Goal: Task Accomplishment & Management: Manage account settings

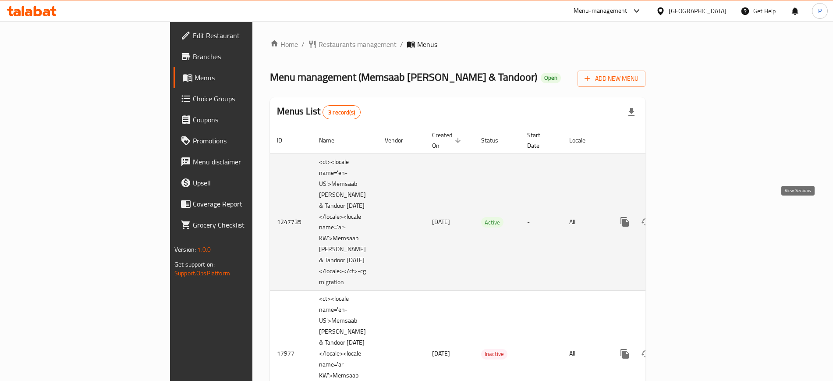
click at [693, 217] on icon "enhanced table" at bounding box center [688, 222] width 11 height 11
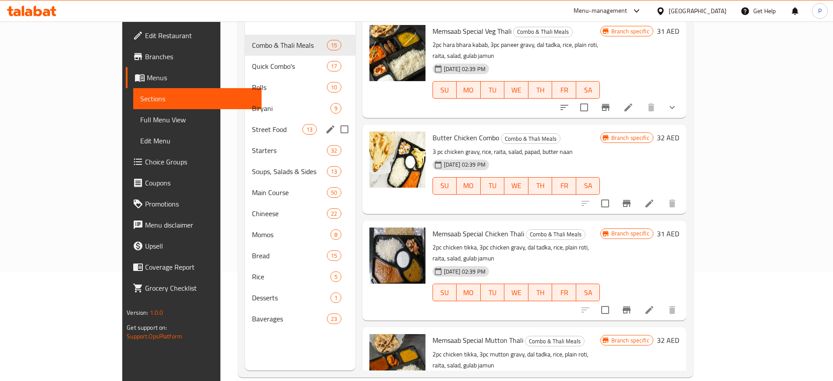
scroll to position [123, 0]
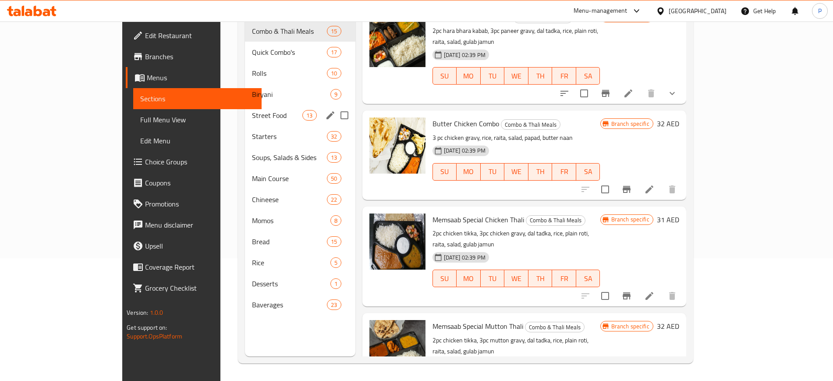
click at [252, 110] on div "Street Food 13" at bounding box center [300, 115] width 110 height 21
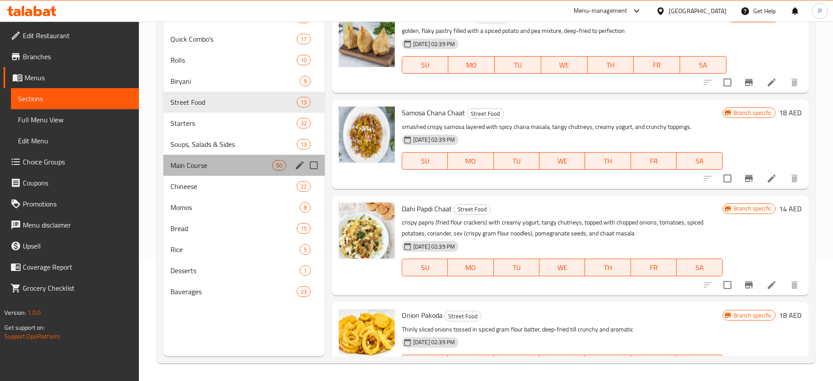
click at [251, 171] on div "Main Course 50" at bounding box center [243, 165] width 161 height 21
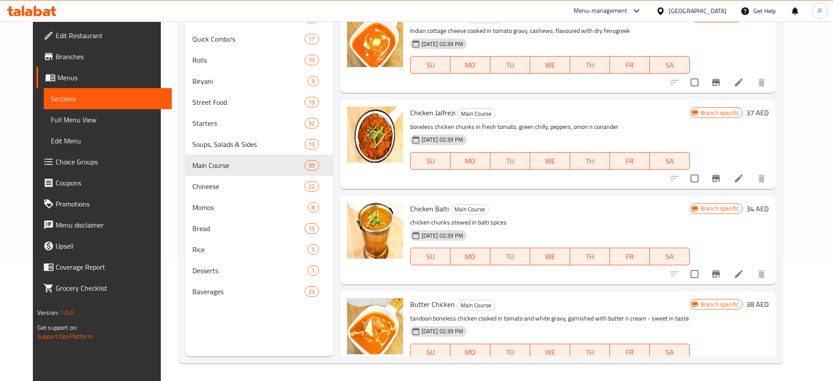
click at [702, 14] on div "[GEOGRAPHIC_DATA]" at bounding box center [698, 11] width 58 height 10
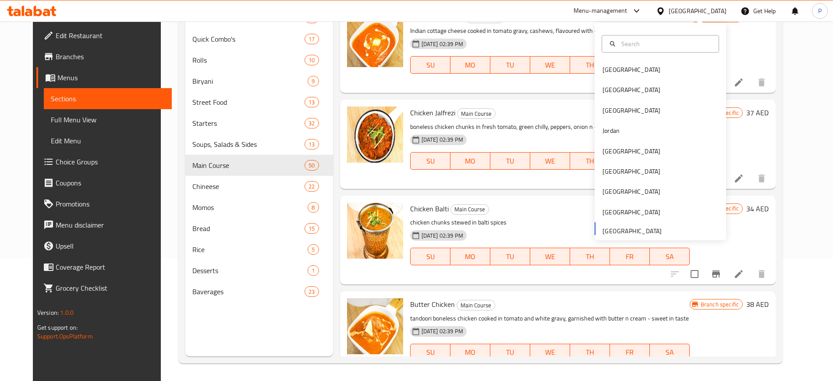
click at [629, 232] on div "[GEOGRAPHIC_DATA] [GEOGRAPHIC_DATA] [GEOGRAPHIC_DATA] [GEOGRAPHIC_DATA] [GEOGRA…" at bounding box center [660, 150] width 131 height 180
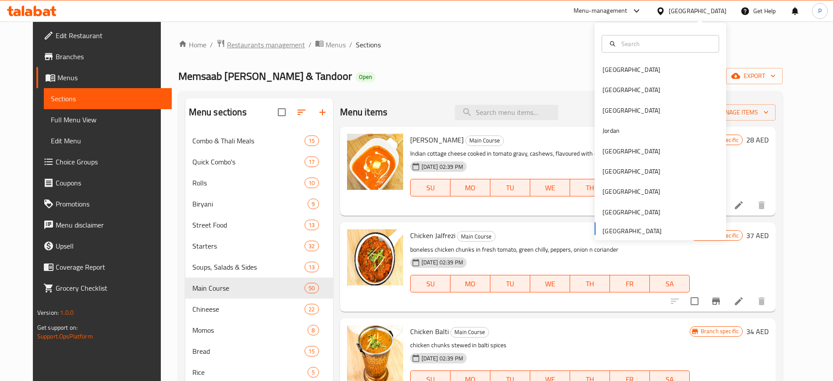
click at [259, 48] on span "Restaurants management" at bounding box center [266, 44] width 78 height 11
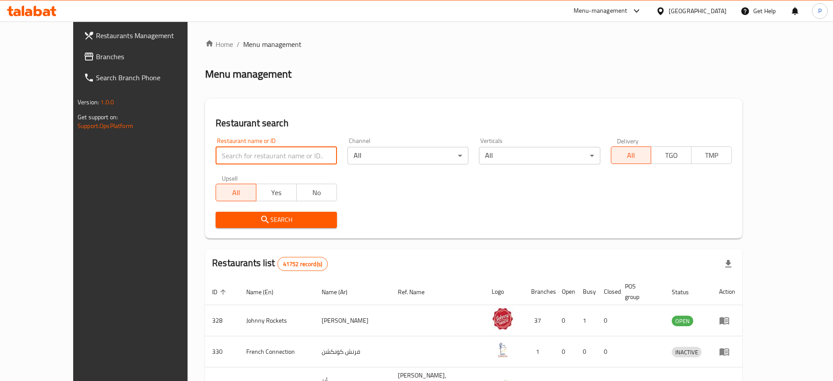
click at [219, 158] on input "search" at bounding box center [276, 156] width 121 height 18
paste input "Lebanese Street Foo"
click at [223, 213] on button "Search" at bounding box center [276, 220] width 121 height 16
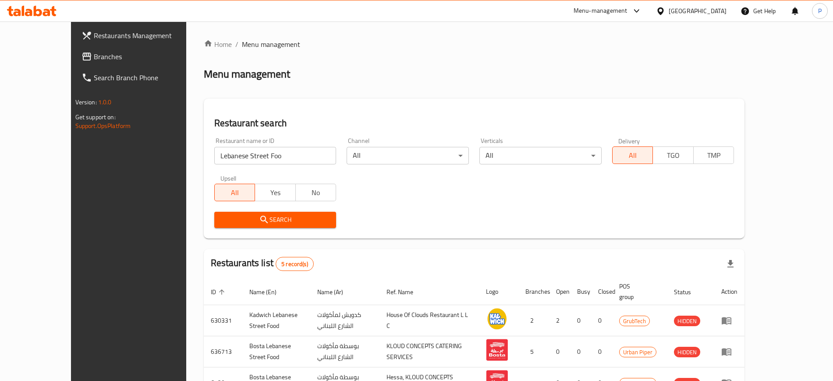
click at [294, 160] on input "Lebanese Street Foo" at bounding box center [275, 156] width 122 height 18
paste input "d"
type input "Lebanese Street Food"
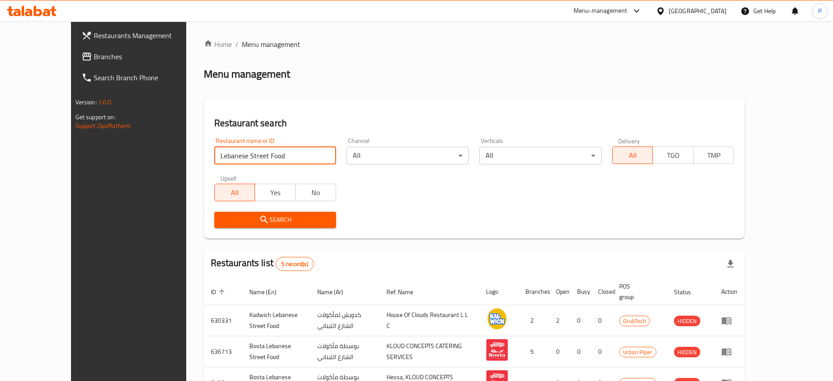
click button "Search" at bounding box center [275, 220] width 122 height 16
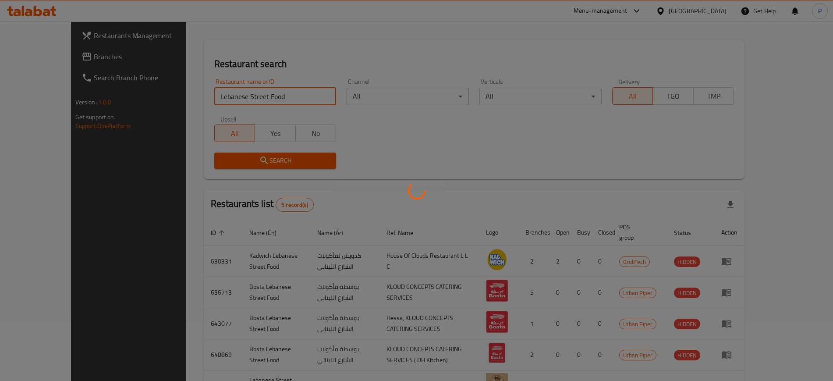
scroll to position [117, 0]
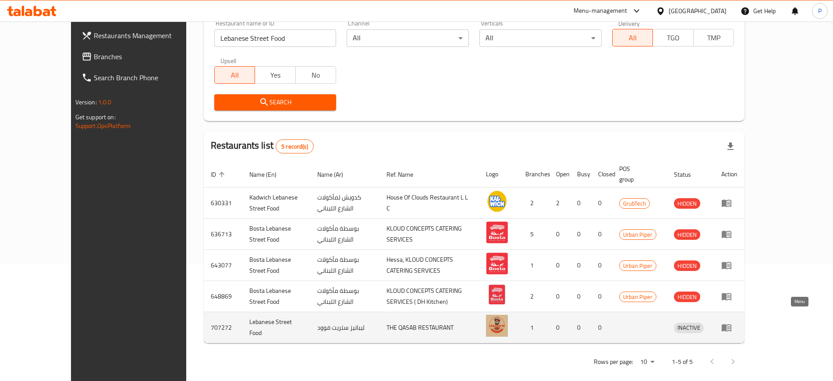
click at [732, 324] on icon "enhanced table" at bounding box center [727, 327] width 10 height 7
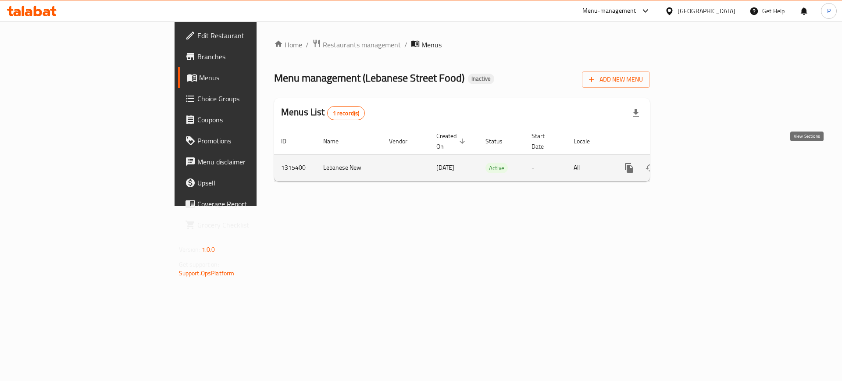
click at [703, 164] on link "enhanced table" at bounding box center [692, 167] width 21 height 21
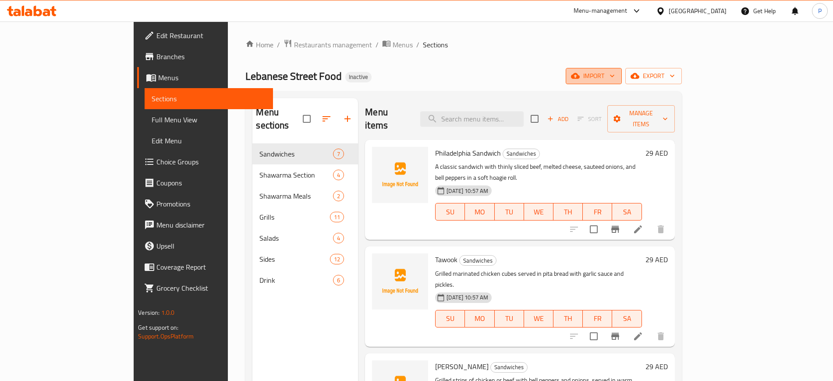
click at [615, 78] on span "import" at bounding box center [594, 76] width 42 height 11
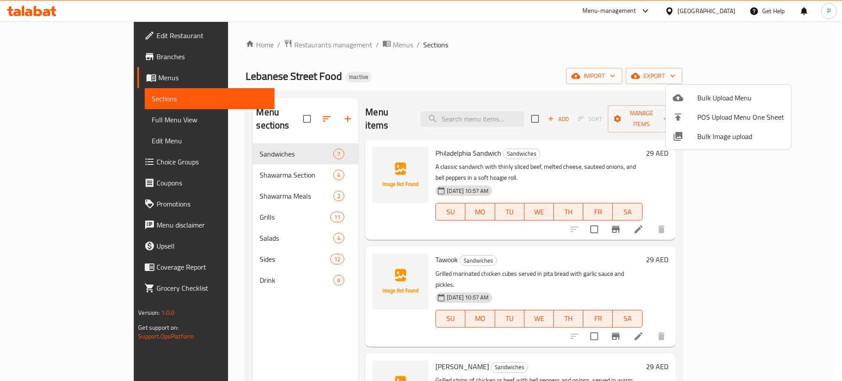
click at [728, 136] on span "Bulk Image upload" at bounding box center [740, 136] width 87 height 11
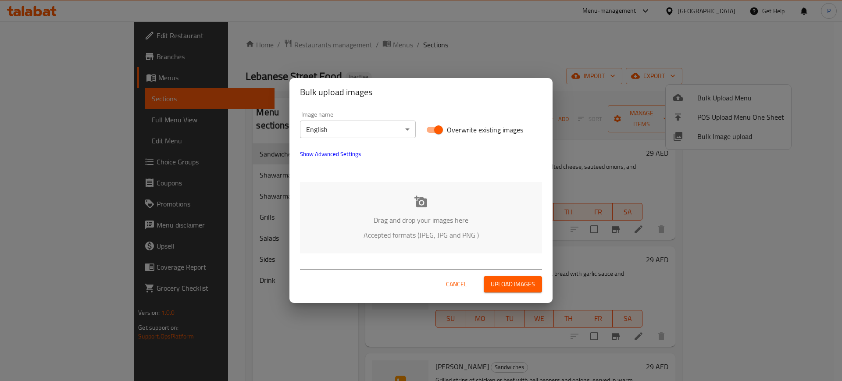
click at [416, 233] on p "Accepted formats (JPEG, JPG and PNG )" at bounding box center [421, 235] width 216 height 11
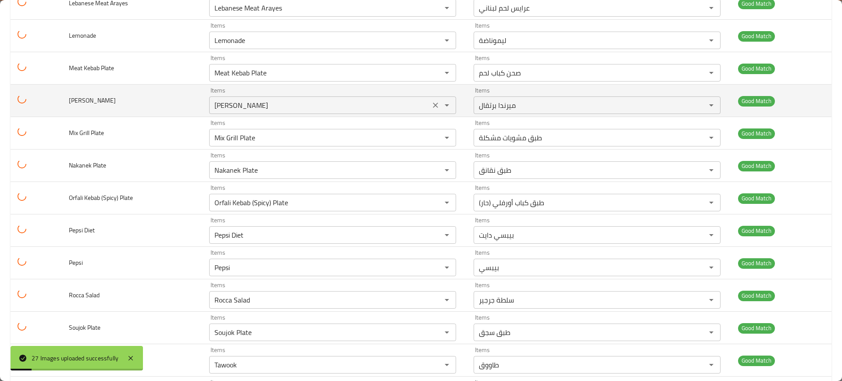
scroll to position [647, 0]
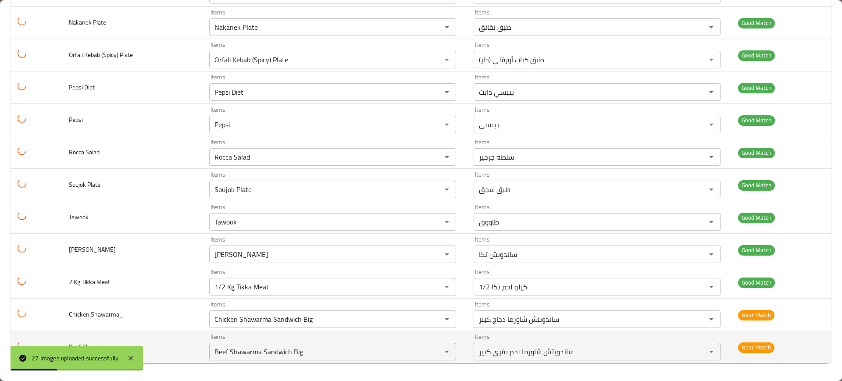
click at [145, 348] on td "Beef Shawarma" at bounding box center [132, 347] width 140 height 32
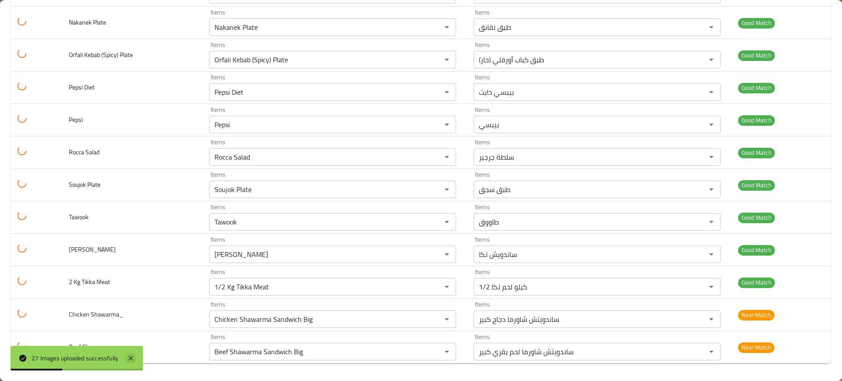
click at [136, 357] on icon at bounding box center [130, 358] width 11 height 11
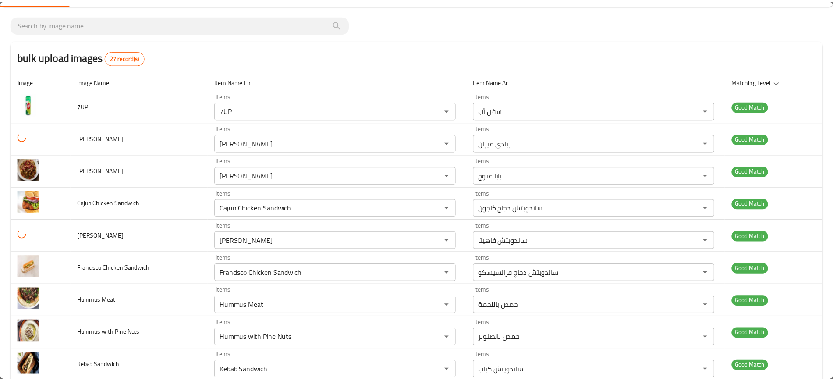
scroll to position [0, 0]
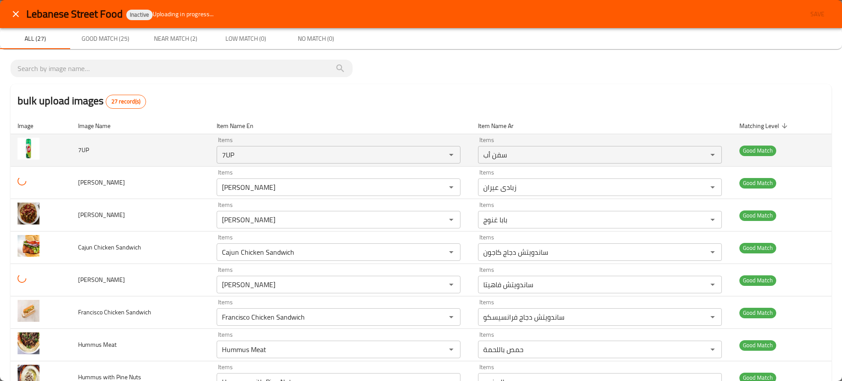
click at [160, 145] on td "7UP" at bounding box center [140, 150] width 139 height 32
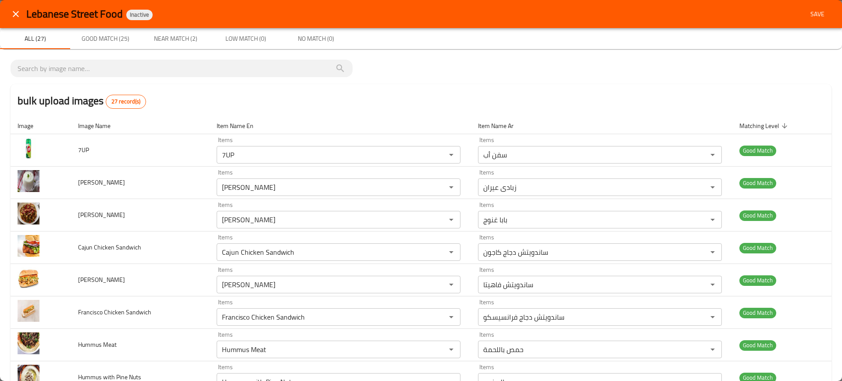
click at [823, 20] on div "Lebanese Street Food Inactive Save" at bounding box center [421, 14] width 842 height 28
click at [819, 18] on button "Save" at bounding box center [817, 14] width 28 height 16
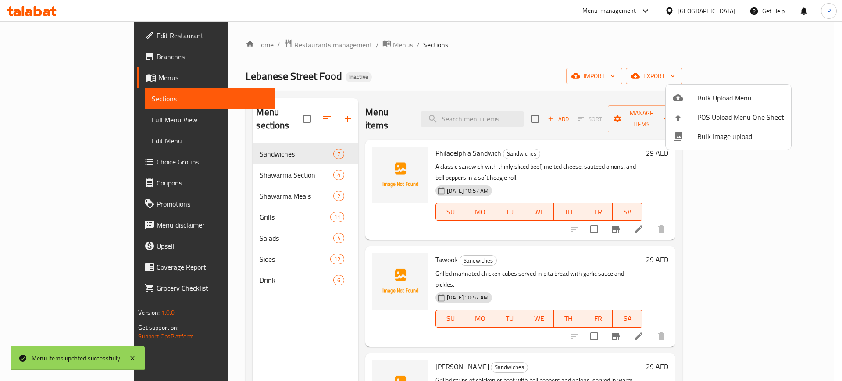
click at [66, 115] on div at bounding box center [421, 190] width 842 height 381
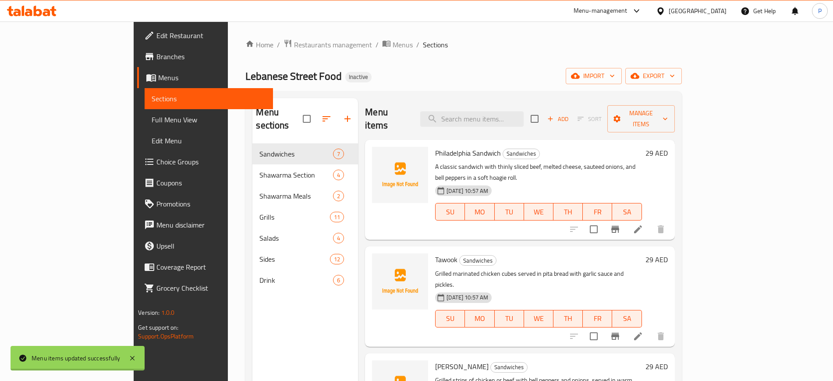
click at [152, 122] on span "Full Menu View" at bounding box center [209, 119] width 114 height 11
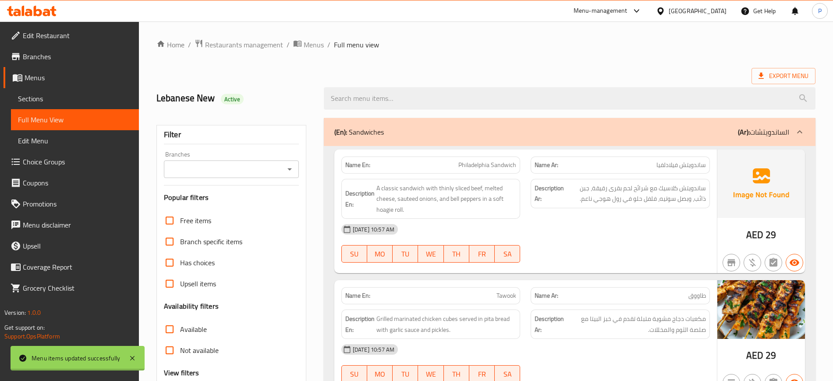
click at [696, 164] on span "ساندويتش فيلادلفيا" at bounding box center [682, 164] width 50 height 9
click at [472, 162] on span "Philadelphia Sandwich" at bounding box center [487, 164] width 58 height 9
copy span "[GEOGRAPHIC_DATA]"
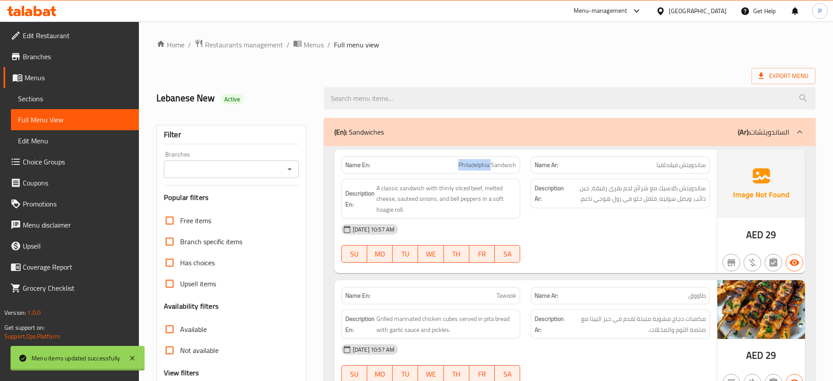
drag, startPoint x: 281, startPoint y: 83, endPoint x: 216, endPoint y: 99, distance: 67.4
click at [281, 82] on div "Lebanese New Active" at bounding box center [234, 98] width 167 height 39
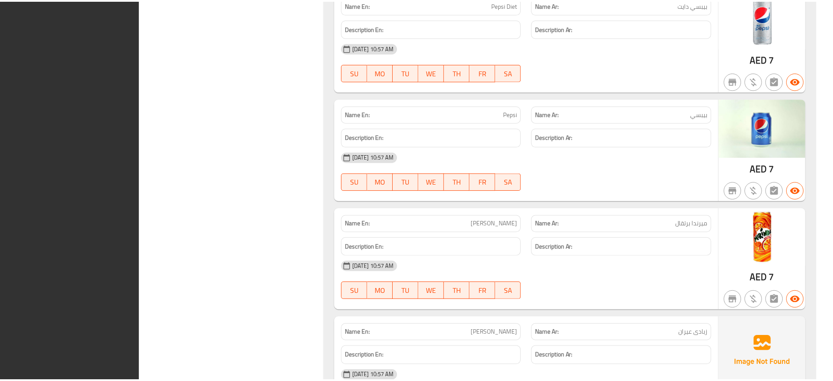
scroll to position [5747, 0]
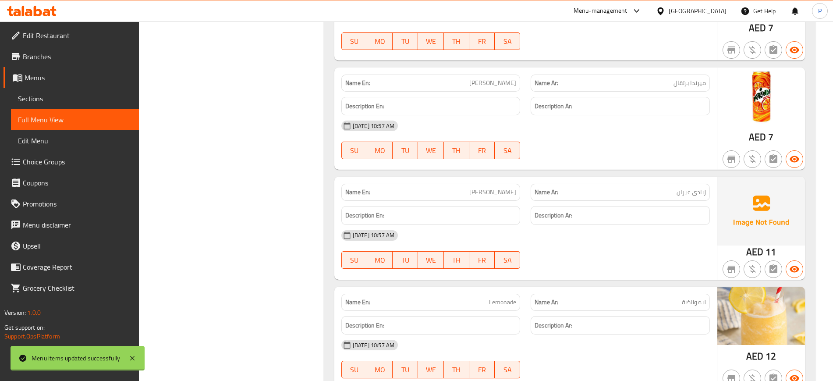
click at [46, 32] on span "Edit Restaurant" at bounding box center [77, 35] width 109 height 11
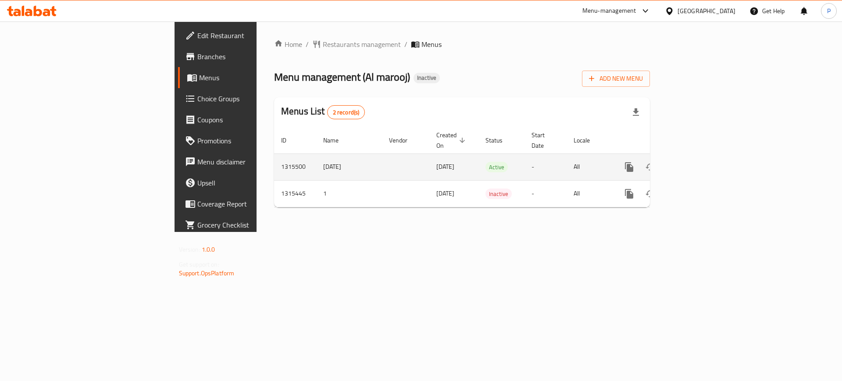
click at [697, 162] on icon "enhanced table" at bounding box center [692, 167] width 11 height 11
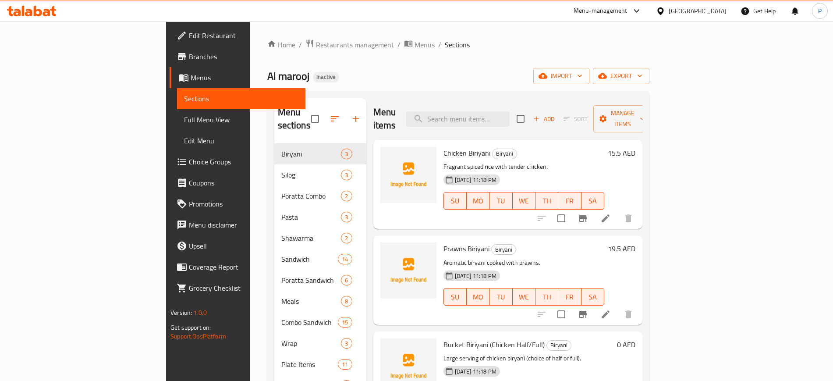
click at [650, 88] on div "Home / Restaurants management / Menus / Sections Al marooj Inactive import expo…" at bounding box center [458, 286] width 382 height 494
click at [583, 77] on span "import" at bounding box center [561, 76] width 42 height 11
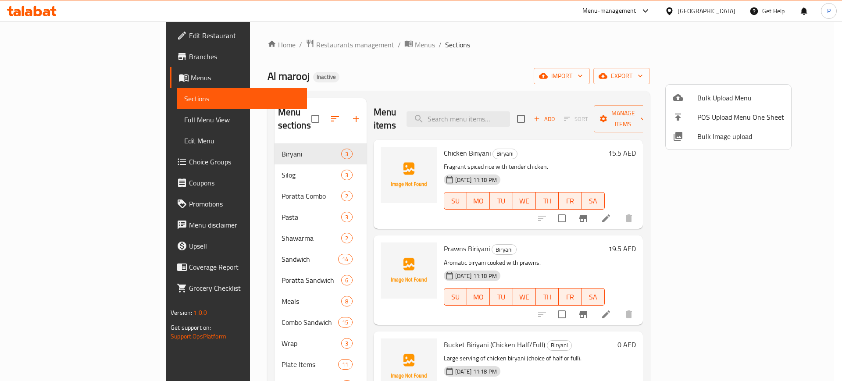
click at [712, 134] on span "Bulk Image upload" at bounding box center [740, 136] width 87 height 11
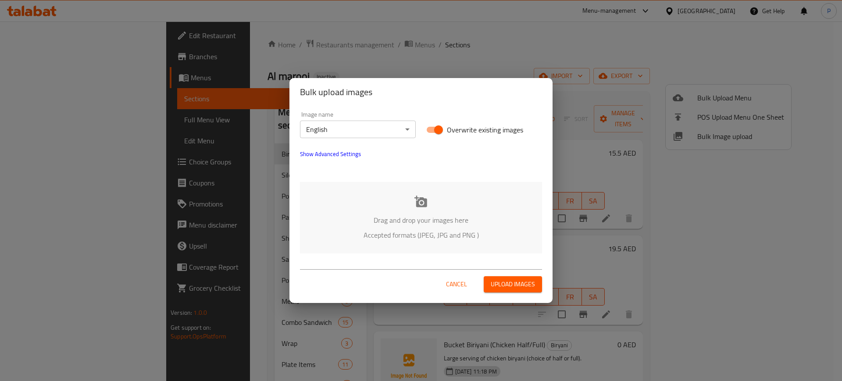
click at [485, 239] on p "Accepted formats (JPEG, JPG and PNG )" at bounding box center [421, 235] width 216 height 11
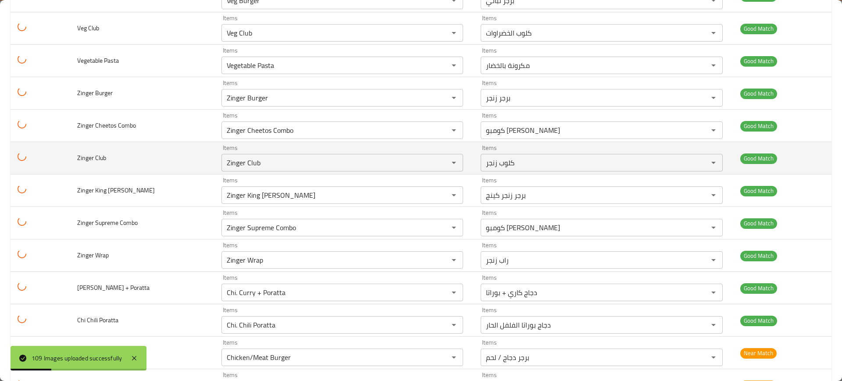
scroll to position [3306, 0]
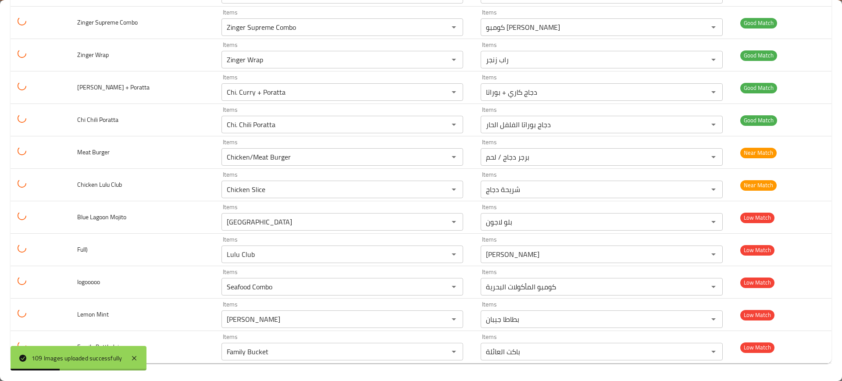
click at [136, 350] on div "109 Images uploaded successfully" at bounding box center [79, 358] width 136 height 25
click at [136, 357] on icon at bounding box center [134, 358] width 11 height 11
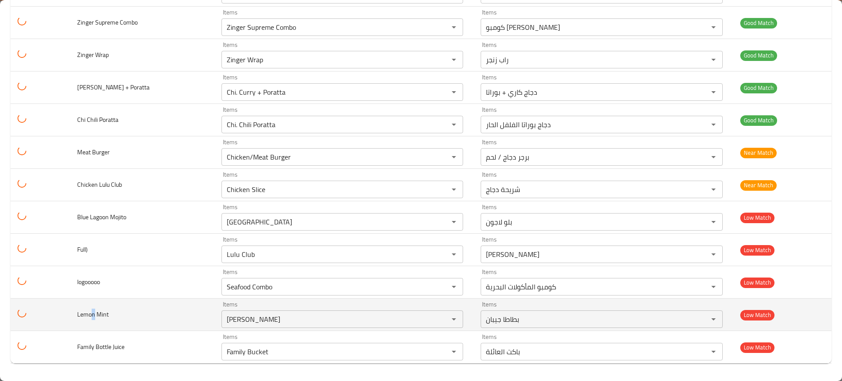
drag, startPoint x: 90, startPoint y: 316, endPoint x: 63, endPoint y: 311, distance: 28.0
click at [63, 311] on tr "Lemon Mint Items Jeban Potato Items Items بطاطا جيبان Items Low Match" at bounding box center [421, 314] width 821 height 32
copy span "Lemo"
click at [288, 322] on Mint "Jeban Potato" at bounding box center [329, 319] width 210 height 12
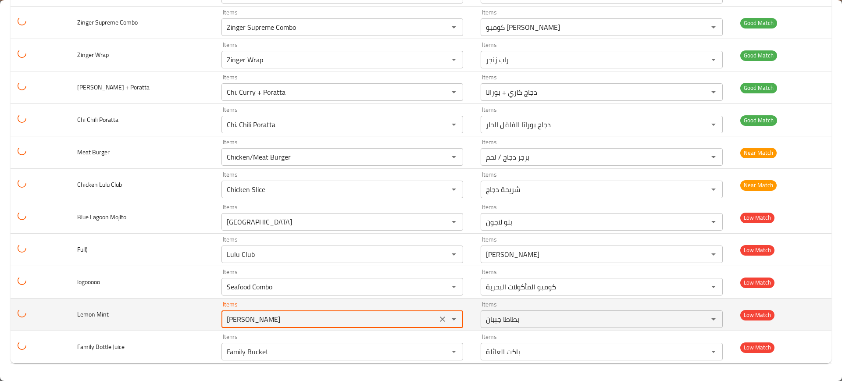
paste Mint "Lem"
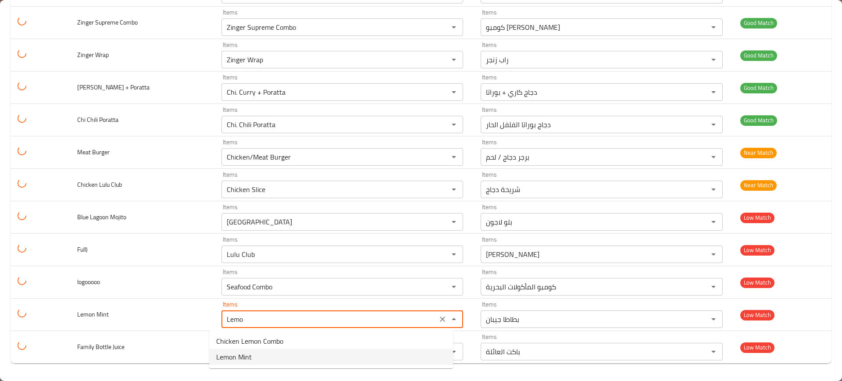
click at [257, 359] on Mint-option-1 "Lemon Mint" at bounding box center [331, 357] width 244 height 16
type Mint "Lemon Mint"
type Mint-ar "ليمون بالنعناع"
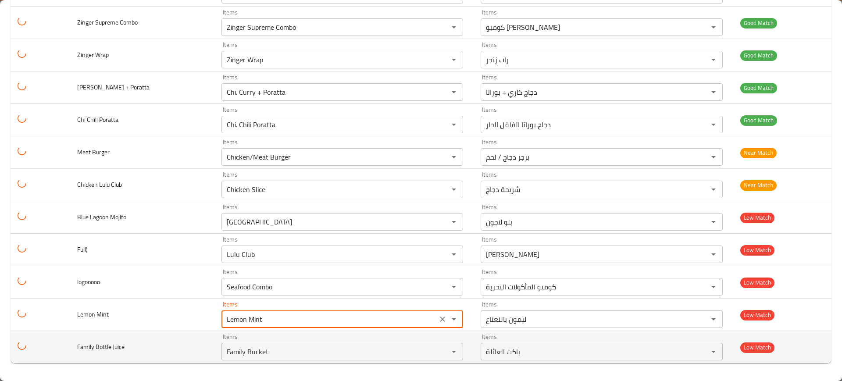
type Mint "Lemon Mint"
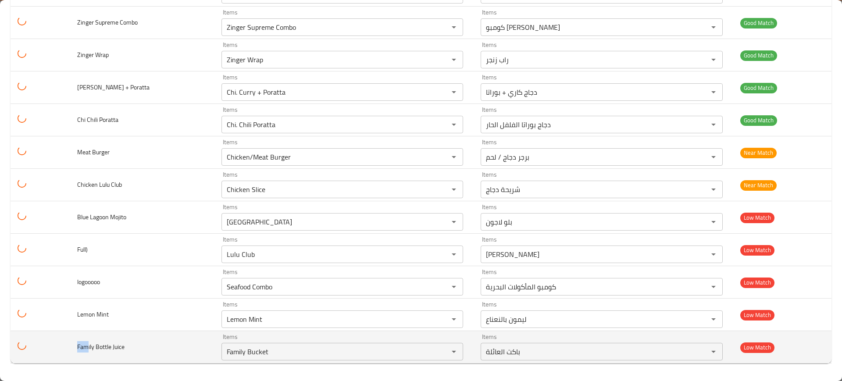
drag, startPoint x: 78, startPoint y: 348, endPoint x: 51, endPoint y: 346, distance: 26.8
click at [46, 349] on tr "Family Bottle Juice Items Family Bucket Items Items باكت العائلة Items Low Match" at bounding box center [421, 347] width 821 height 32
copy span "Fam"
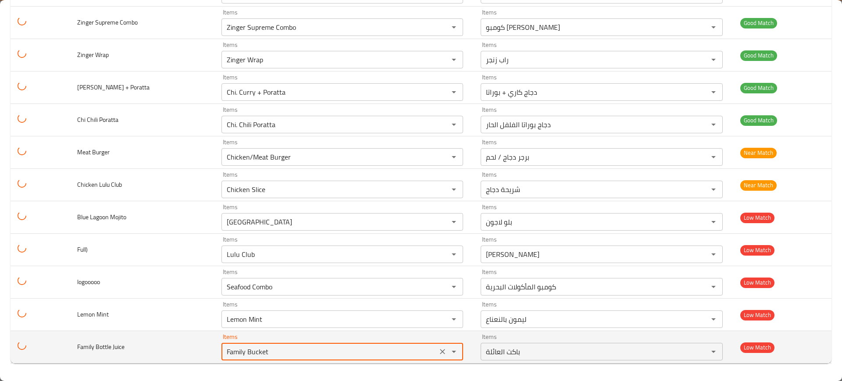
click at [267, 355] on Juice "Family Bucket" at bounding box center [329, 351] width 210 height 12
paste Juice "enhanced table"
type Juice "Fam"
click at [438, 352] on icon "Clear" at bounding box center [442, 351] width 9 height 9
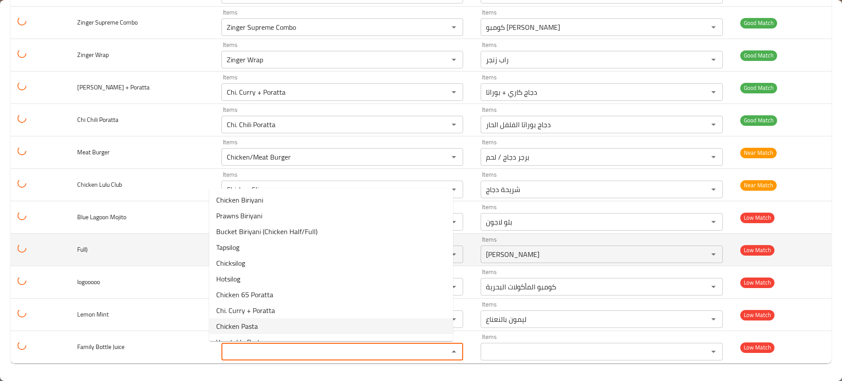
click at [87, 264] on td "Full)" at bounding box center [142, 250] width 144 height 32
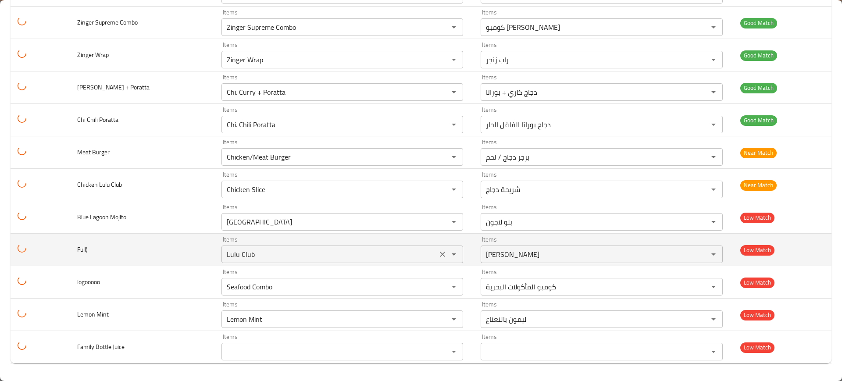
click at [438, 255] on icon "Clear" at bounding box center [442, 254] width 9 height 9
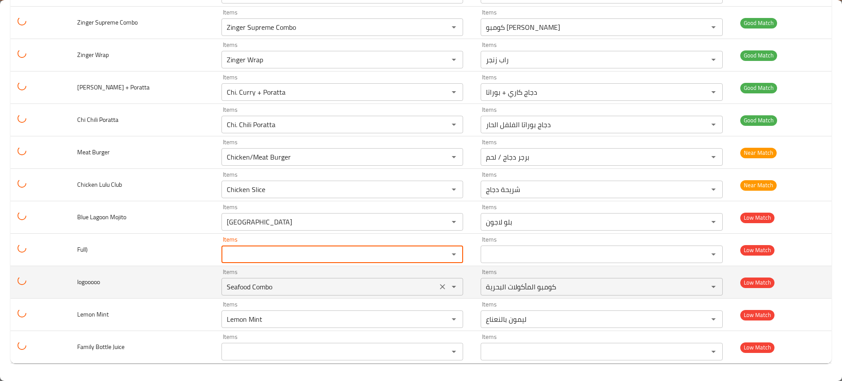
click at [438, 285] on icon "Clear" at bounding box center [442, 286] width 9 height 9
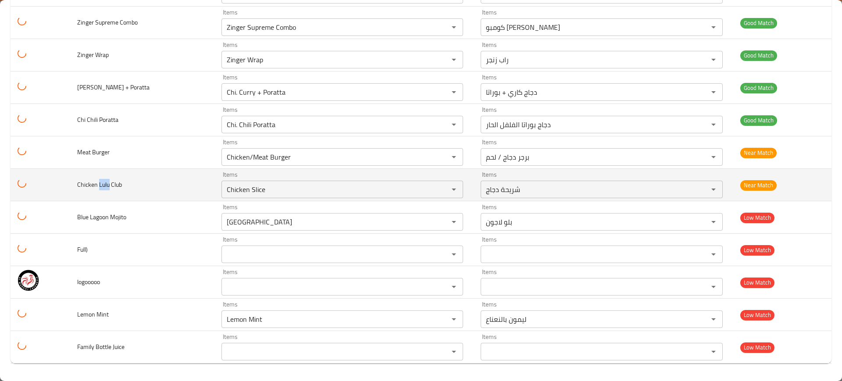
click at [99, 191] on td "Chicken Lulu Club" at bounding box center [142, 185] width 144 height 32
copy span "Lulu"
click at [246, 192] on Club "Chicken Slice" at bounding box center [329, 189] width 210 height 12
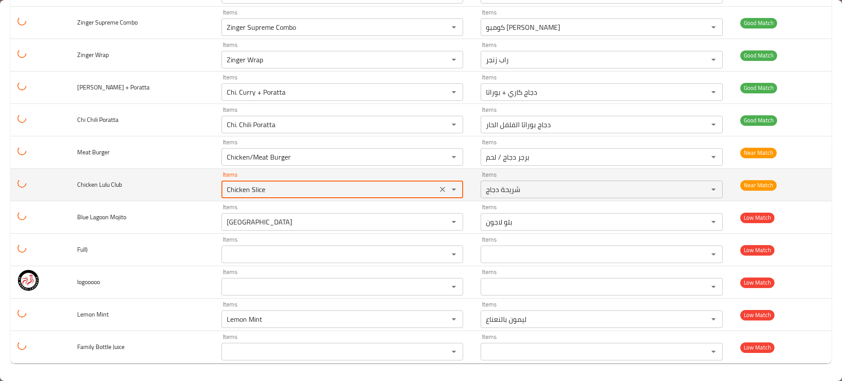
paste Club "Lulu"
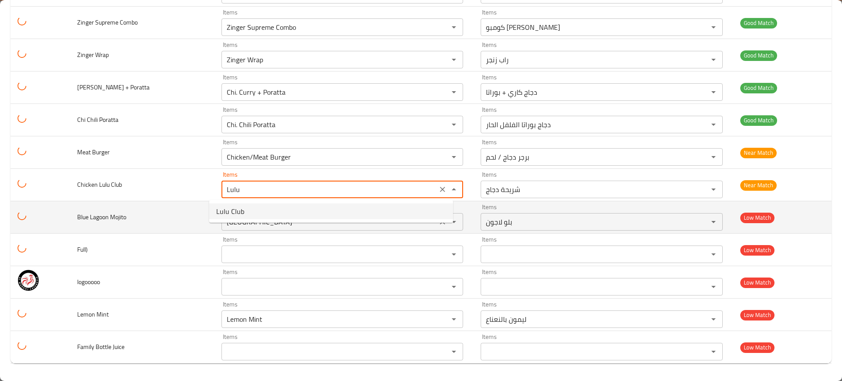
click at [247, 208] on Club-option-0 "Lulu Club" at bounding box center [331, 211] width 244 height 16
type Club "Lulu Club"
type Club-ar "كلوب لولو"
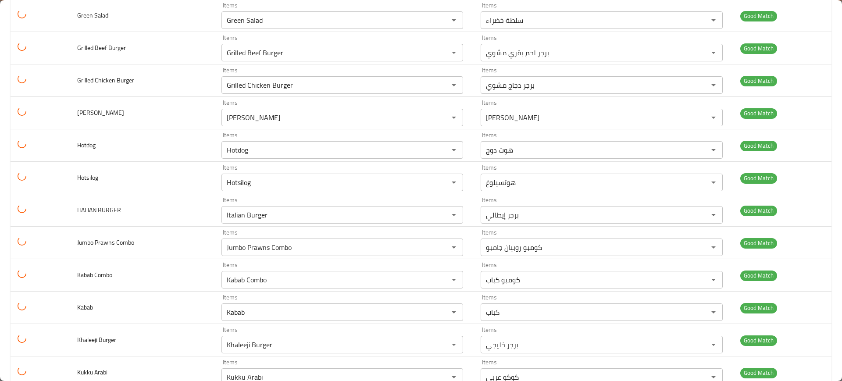
scroll to position [1443, 0]
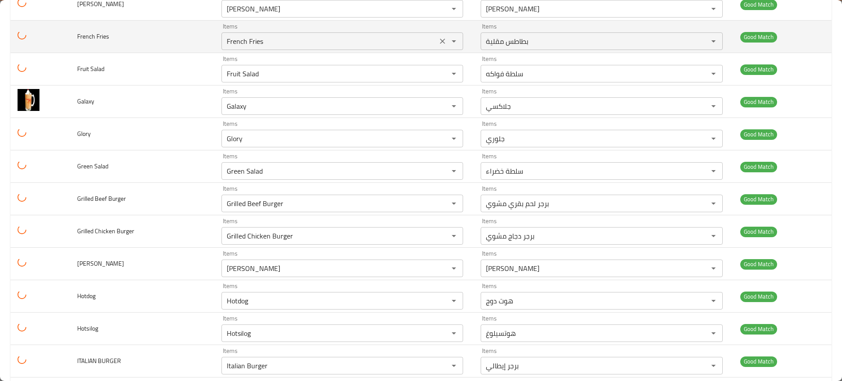
type Club "Lulu Club"
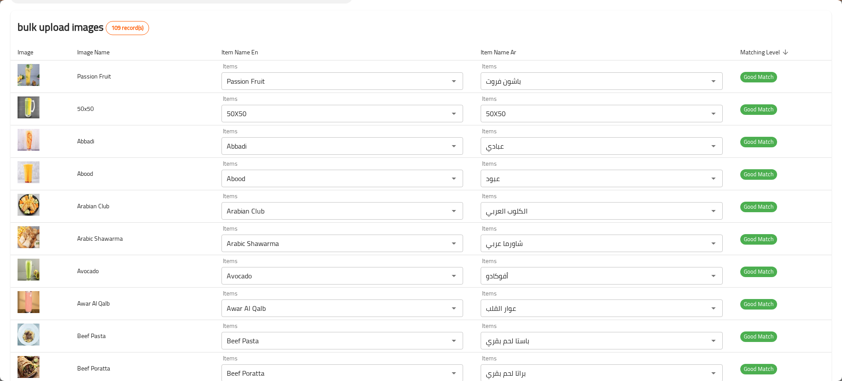
scroll to position [0, 0]
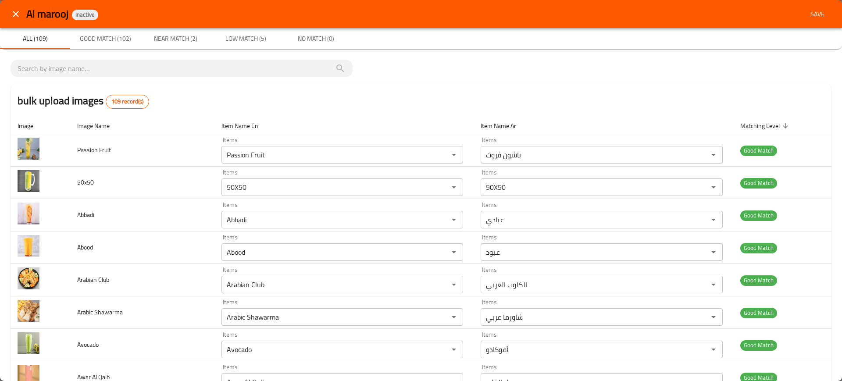
click at [803, 7] on button "Save" at bounding box center [817, 14] width 28 height 16
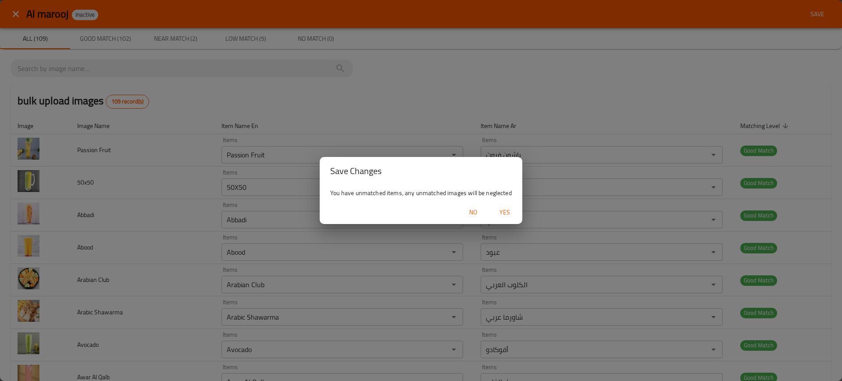
click at [503, 206] on button "Yes" at bounding box center [504, 212] width 28 height 16
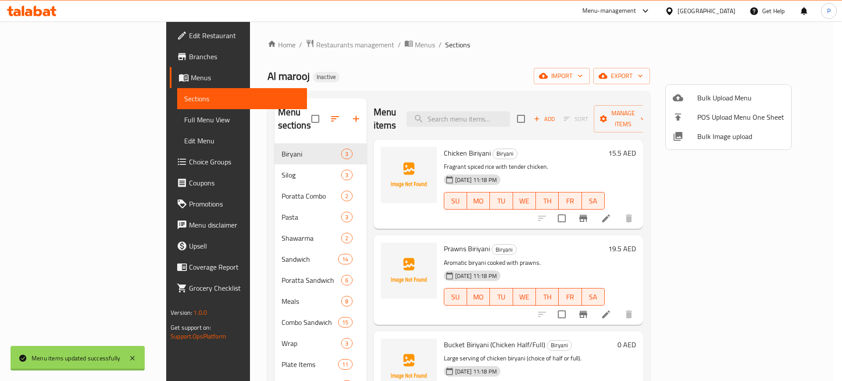
click at [255, 163] on div at bounding box center [421, 190] width 842 height 381
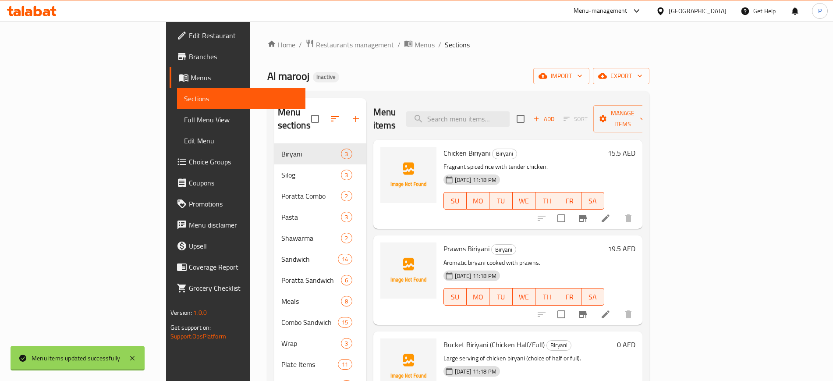
click at [274, 171] on div "Silog 3" at bounding box center [320, 174] width 92 height 21
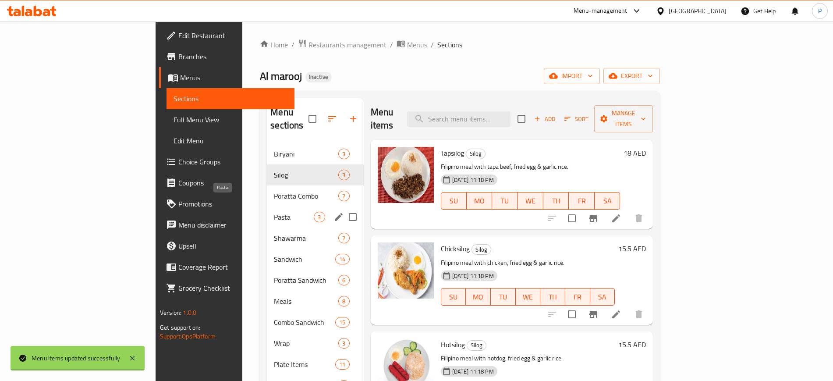
click at [274, 212] on span "Pasta" at bounding box center [294, 217] width 40 height 11
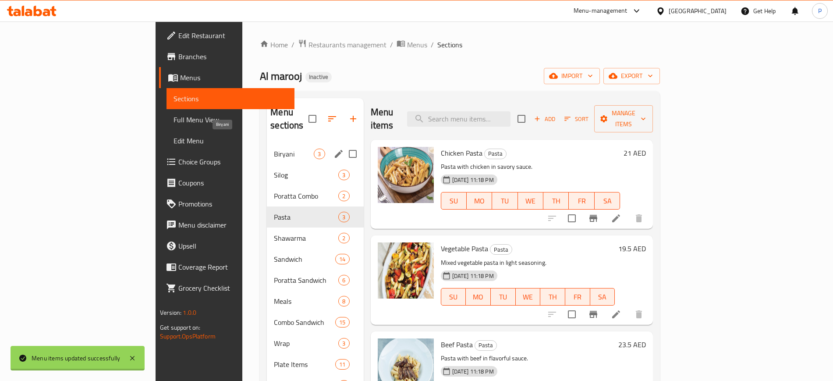
click at [274, 149] on span "Biryani" at bounding box center [294, 154] width 40 height 11
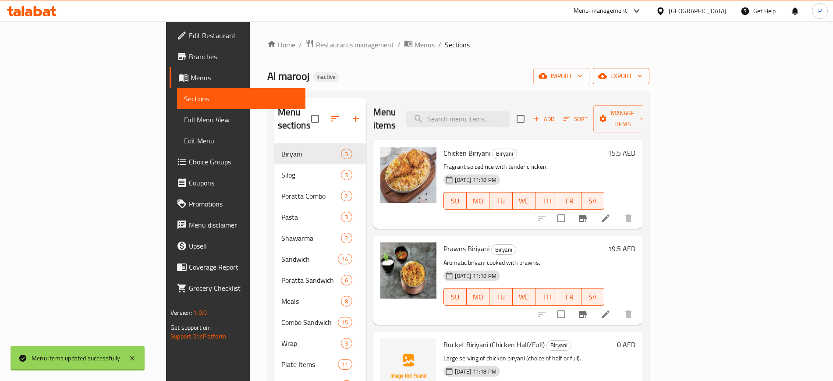
click at [643, 74] on span "export" at bounding box center [621, 76] width 43 height 11
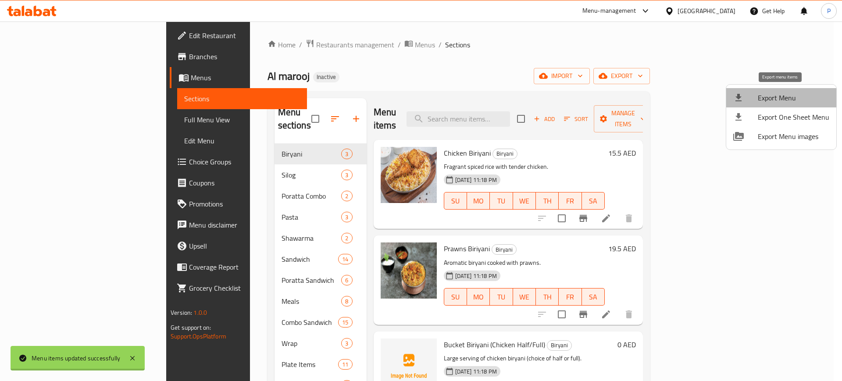
click at [785, 96] on span "Export Menu" at bounding box center [792, 97] width 71 height 11
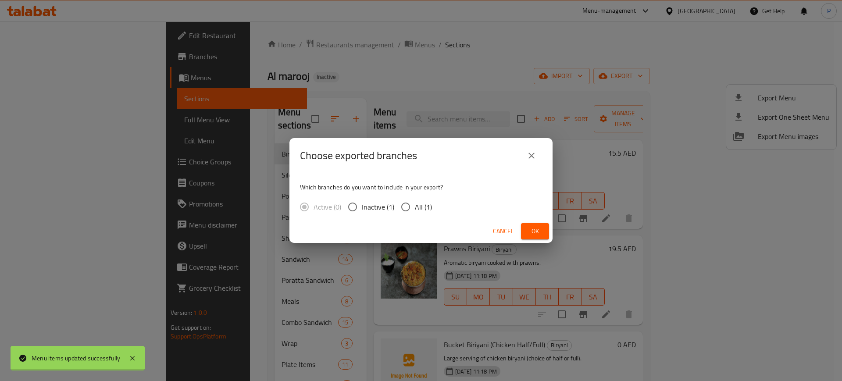
click at [412, 204] on input "All (1)" at bounding box center [405, 207] width 18 height 18
radio input "true"
click at [530, 229] on span "Ok" at bounding box center [535, 231] width 14 height 11
